Goal: Browse casually: Explore the website without a specific task or goal

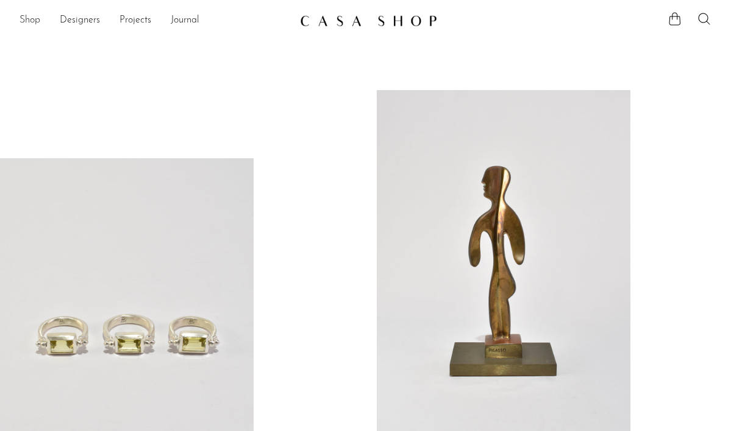
click at [33, 20] on link "Shop" at bounding box center [30, 21] width 21 height 16
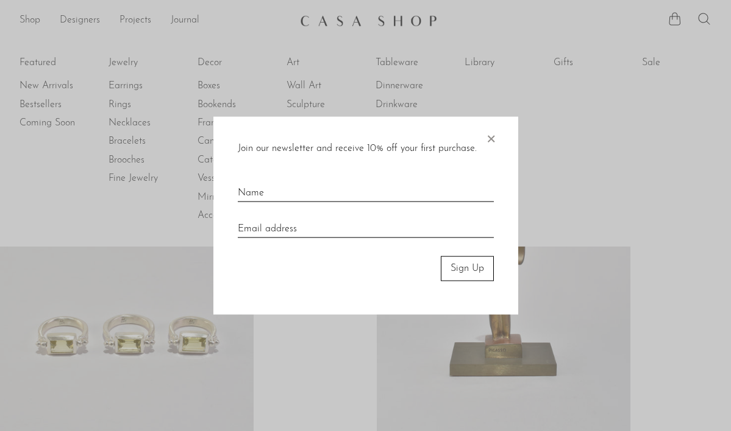
click at [490, 134] on span "×" at bounding box center [490, 136] width 12 height 39
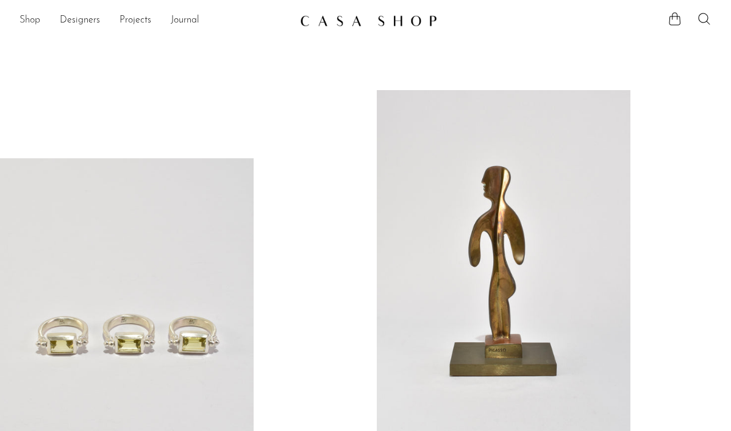
click at [21, 21] on link "Shop" at bounding box center [30, 21] width 21 height 16
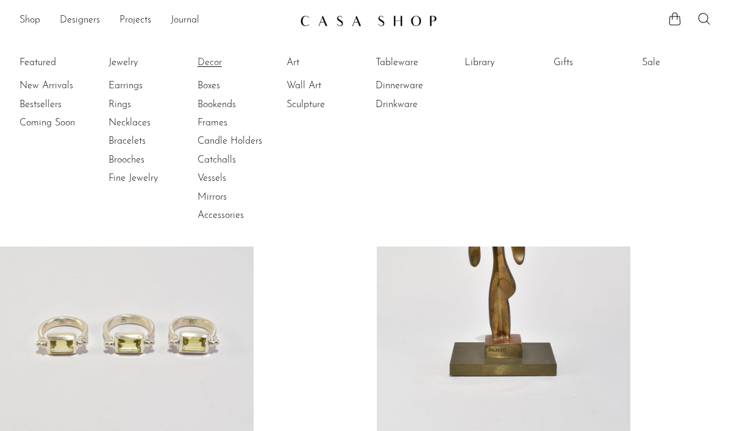
click at [212, 61] on link "Decor" at bounding box center [242, 62] width 91 height 13
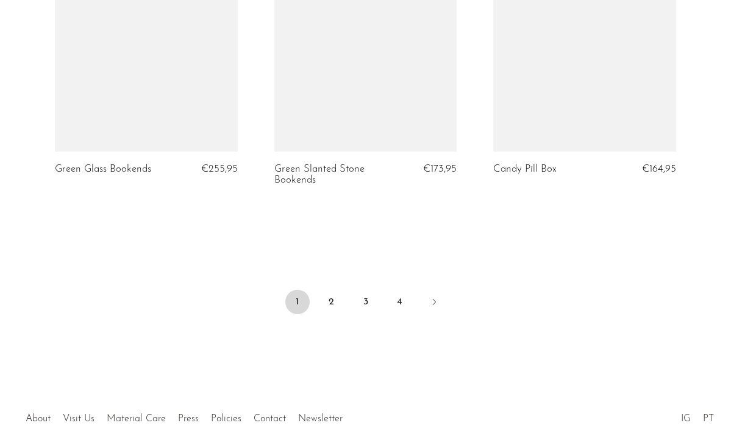
scroll to position [3690, 0]
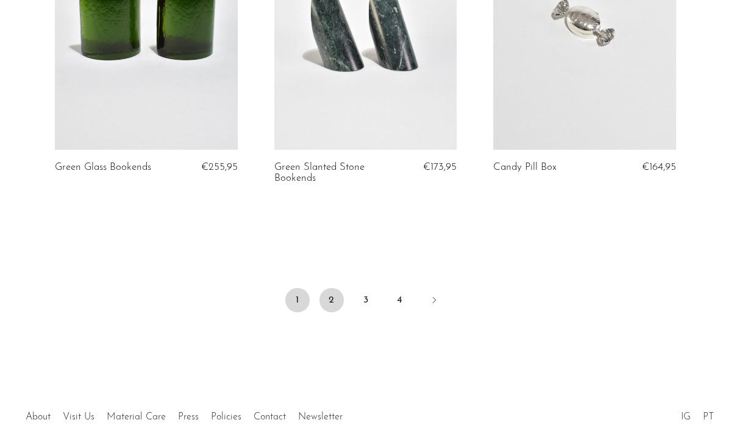
click at [332, 297] on link "2" at bounding box center [331, 300] width 24 height 24
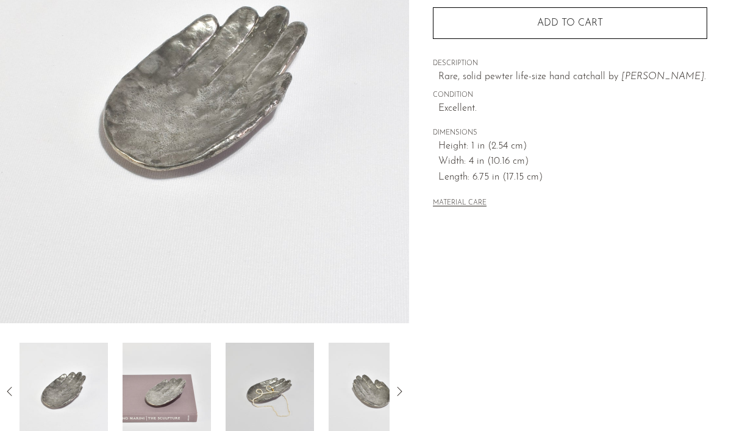
scroll to position [181, 0]
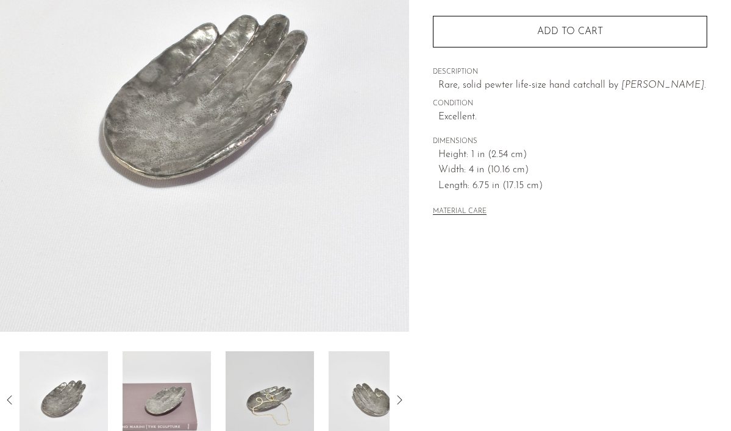
click at [159, 403] on img at bounding box center [166, 401] width 88 height 98
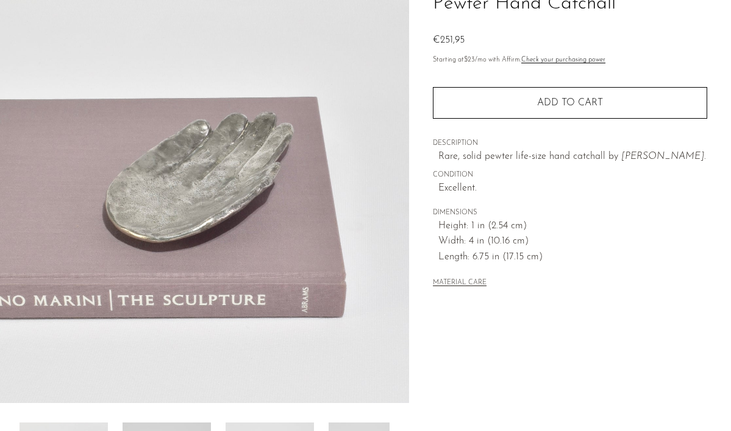
scroll to position [83, 0]
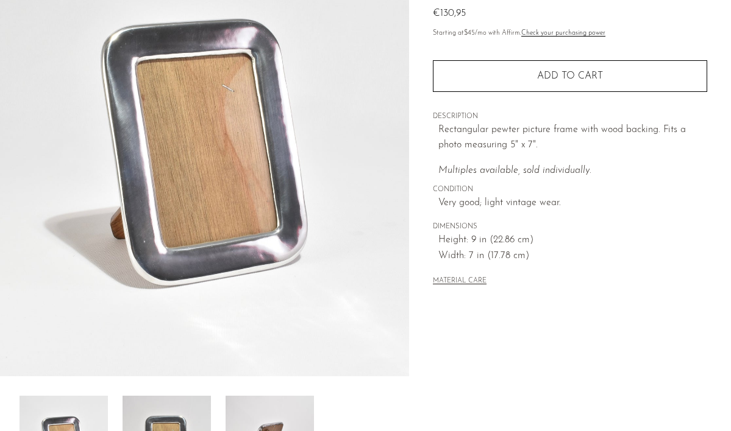
scroll to position [119, 0]
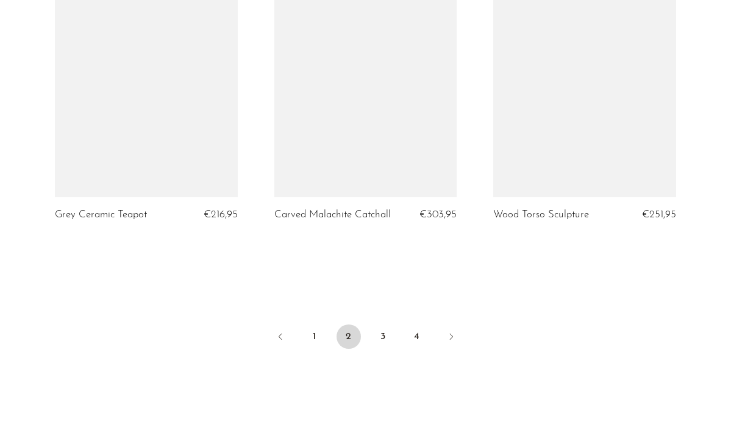
scroll to position [3666, 0]
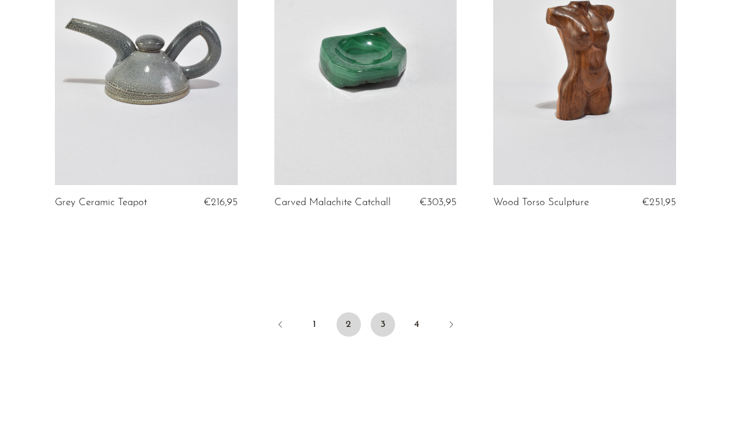
click at [377, 314] on link "3" at bounding box center [383, 325] width 24 height 24
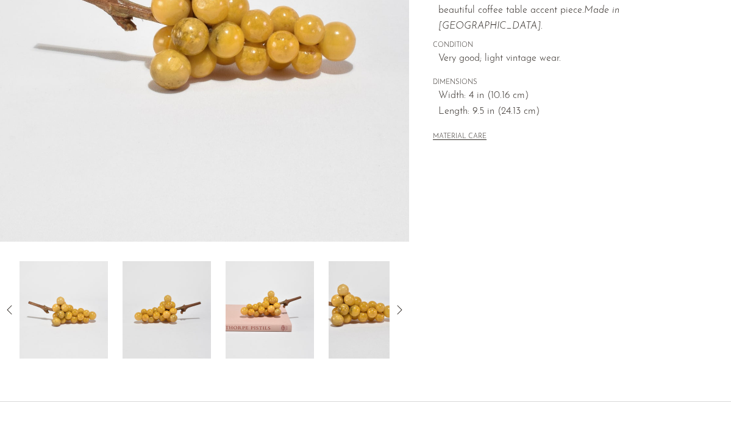
scroll to position [278, 0]
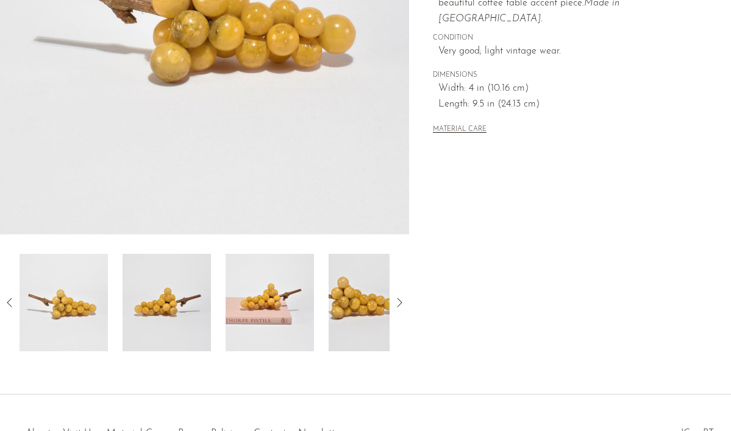
click at [262, 319] on img at bounding box center [269, 303] width 88 height 98
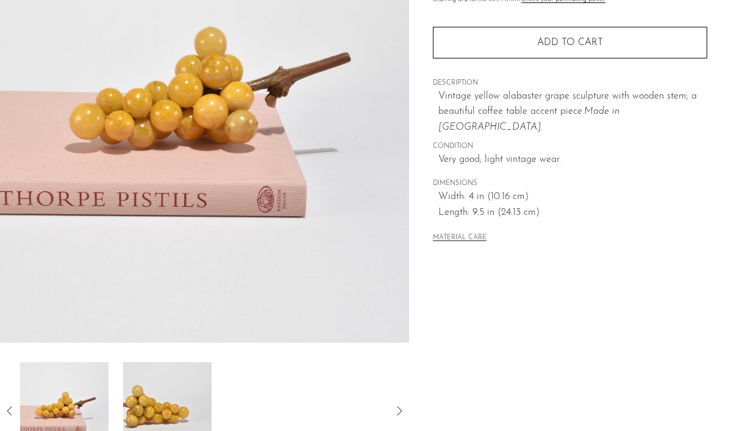
scroll to position [149, 0]
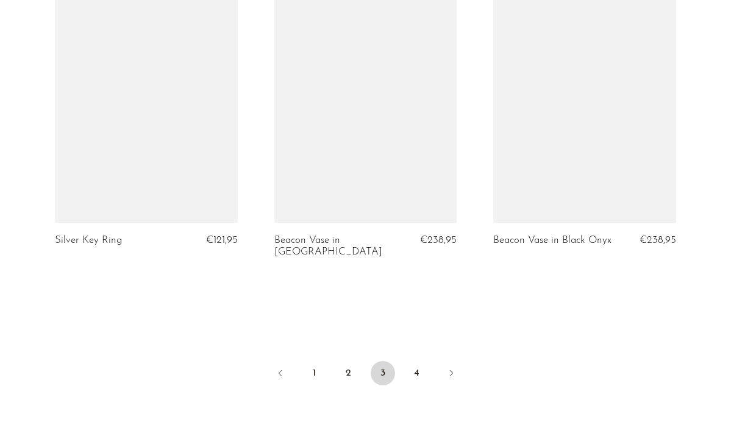
scroll to position [3656, 0]
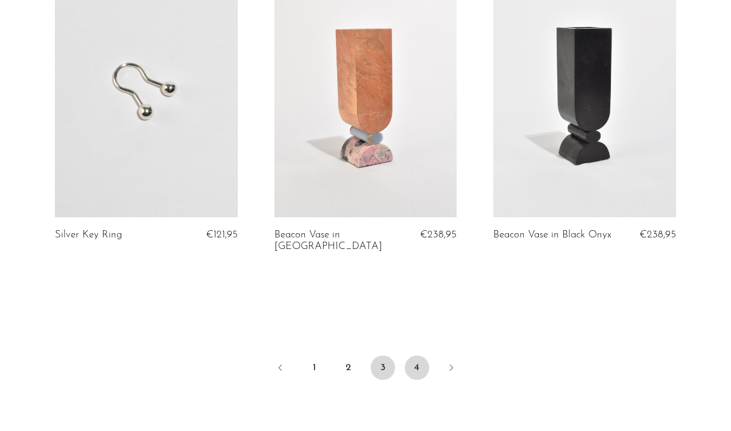
click at [415, 356] on link "4" at bounding box center [417, 368] width 24 height 24
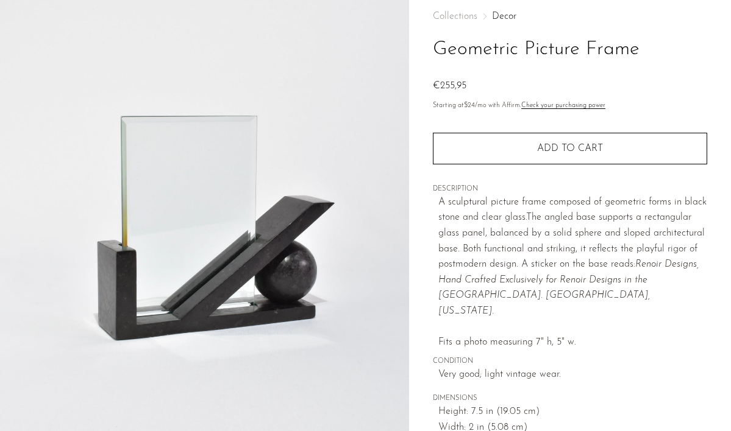
scroll to position [64, 0]
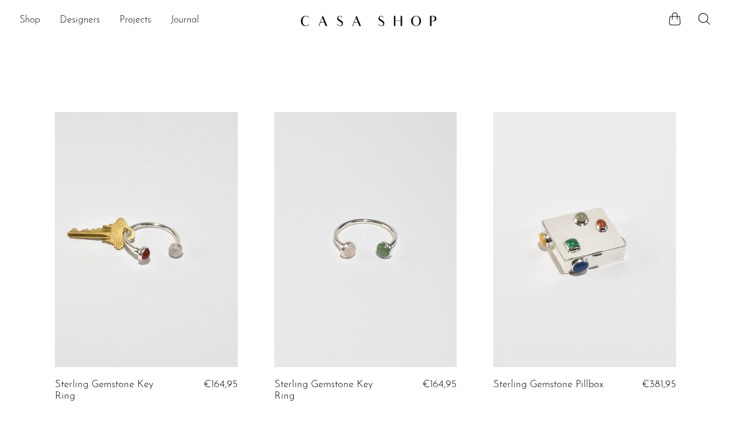
click at [35, 20] on link "Shop" at bounding box center [30, 21] width 21 height 16
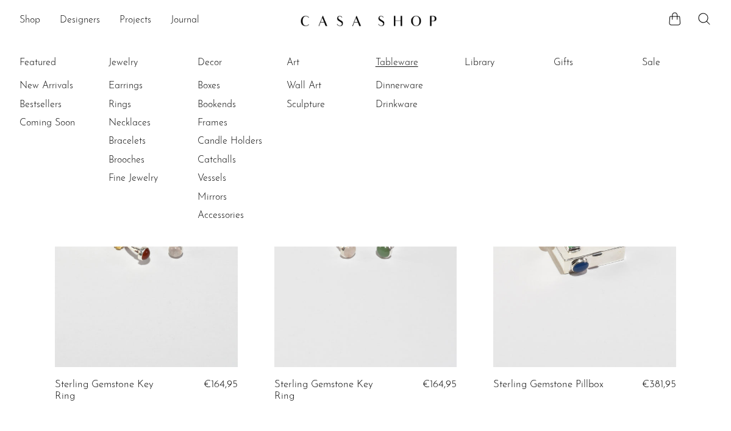
click at [397, 65] on link "Tableware" at bounding box center [420, 62] width 91 height 13
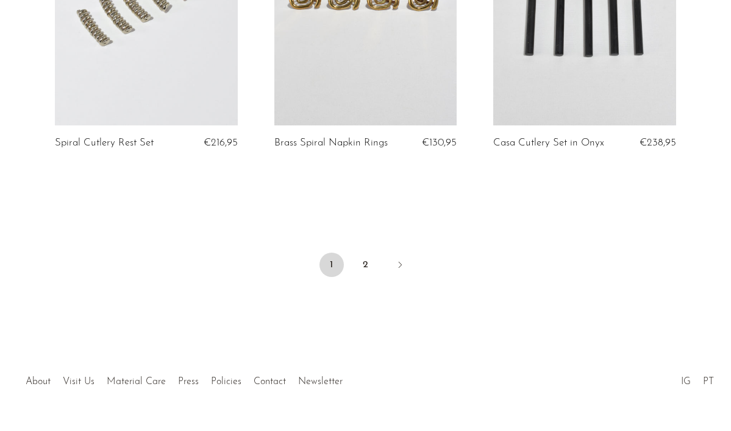
scroll to position [3773, 0]
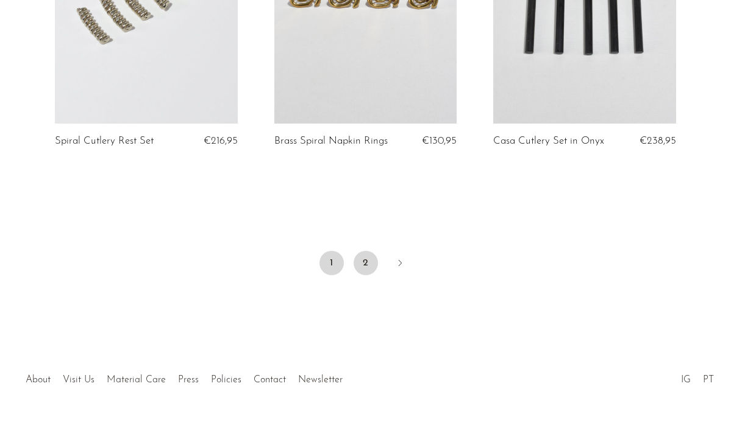
click at [363, 254] on link "2" at bounding box center [365, 263] width 24 height 24
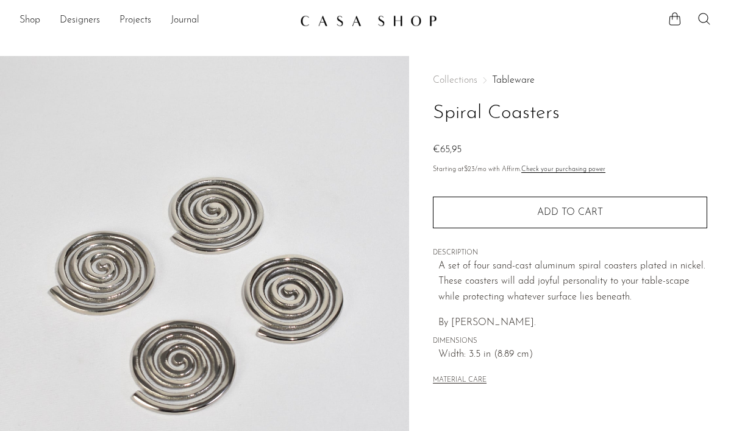
scroll to position [51, 0]
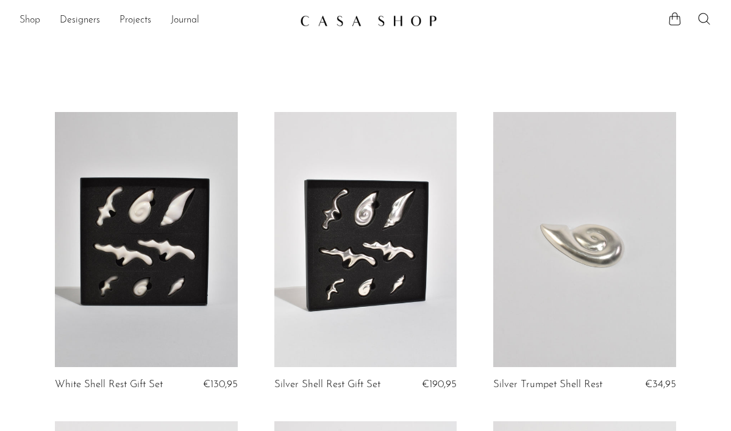
click at [35, 21] on link "Shop" at bounding box center [30, 21] width 21 height 16
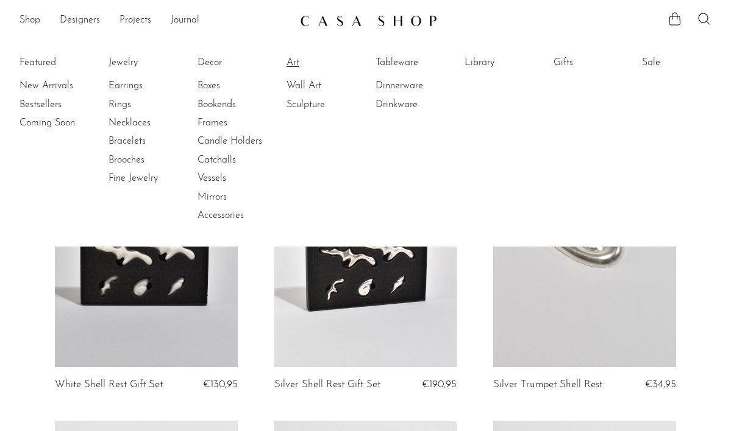
click at [294, 64] on link "Art" at bounding box center [331, 62] width 91 height 13
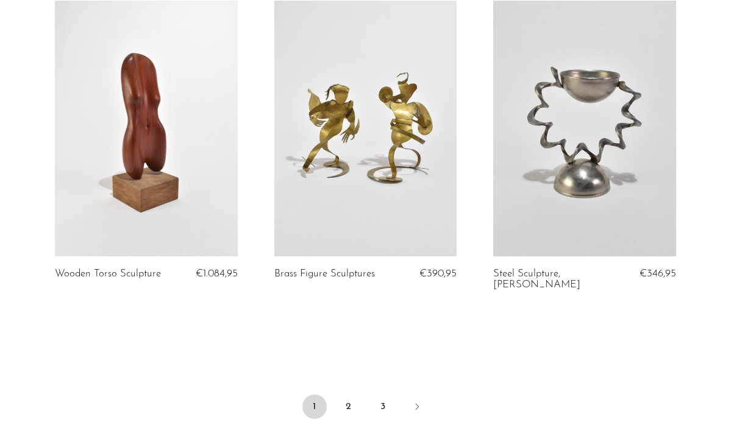
scroll to position [3644, 0]
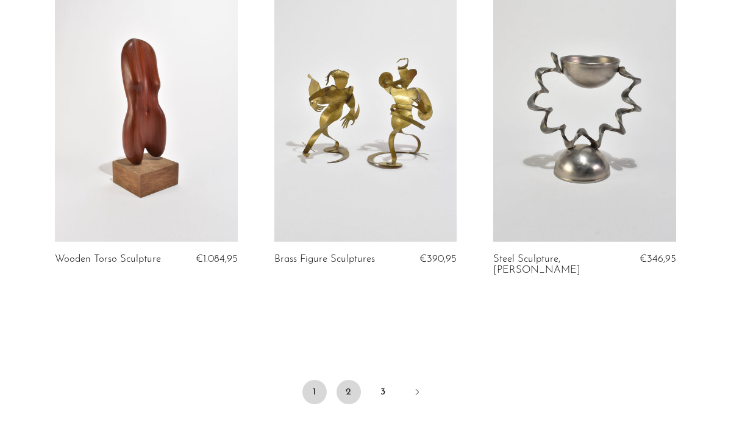
click at [347, 380] on link "2" at bounding box center [348, 392] width 24 height 24
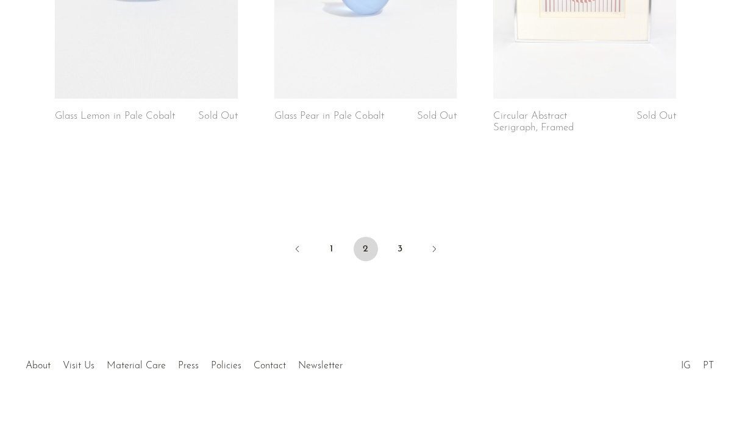
scroll to position [3774, 0]
click at [399, 238] on link "3" at bounding box center [400, 250] width 24 height 24
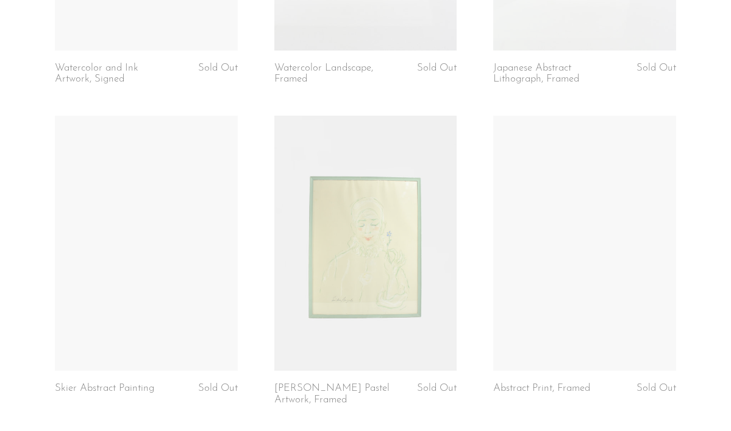
scroll to position [1932, 0]
